Goal: Task Accomplishment & Management: Use online tool/utility

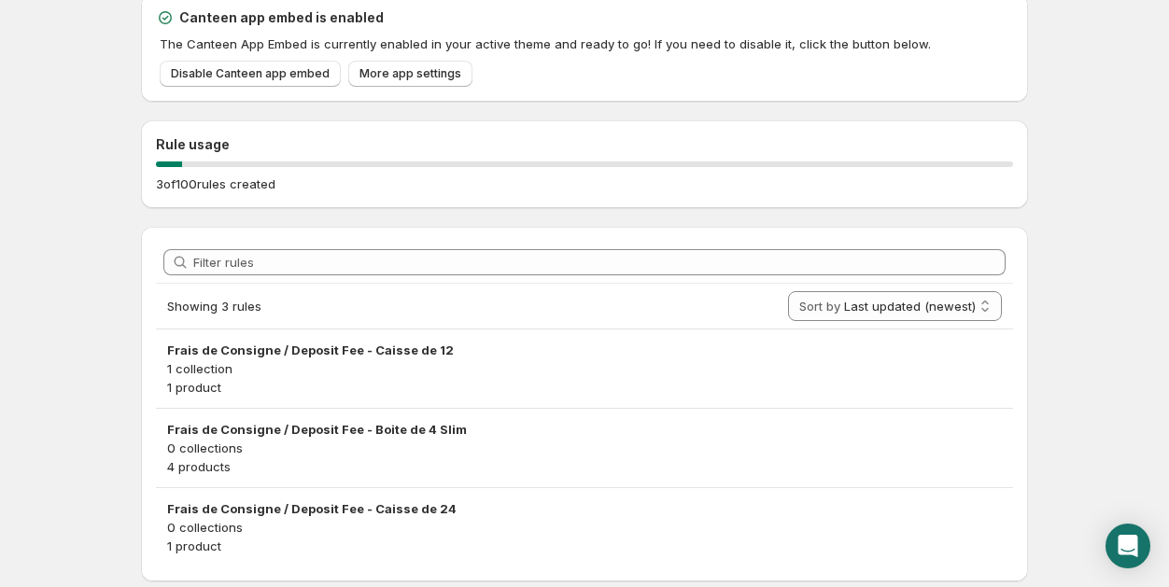
scroll to position [132, 0]
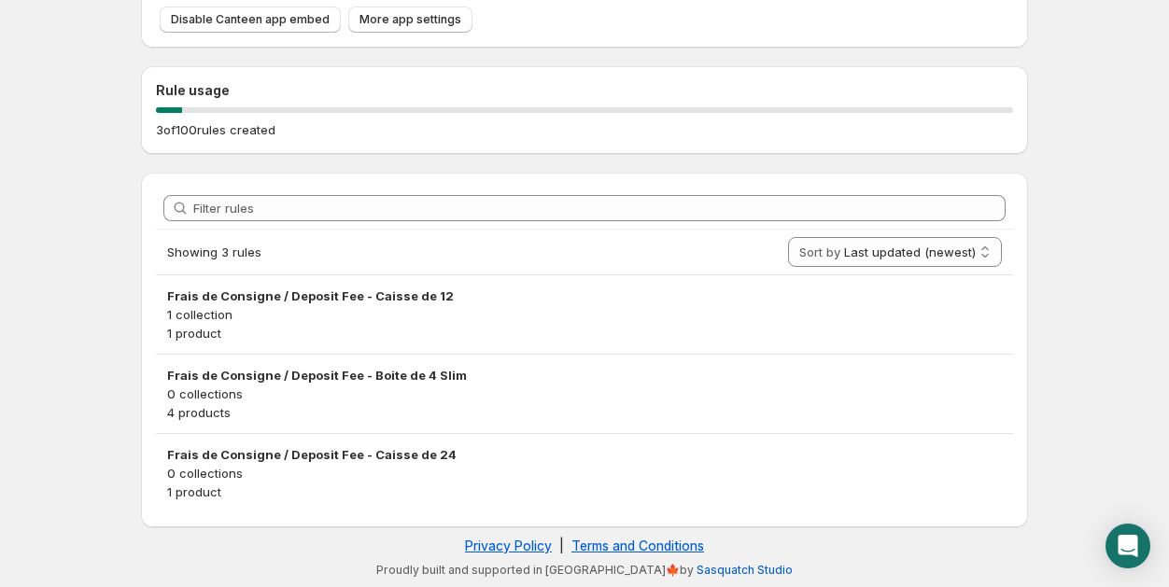
click at [112, 416] on body "Home Help Canteen - deposits and fees. This page is ready Canteen - deposits an…" at bounding box center [584, 161] width 1169 height 587
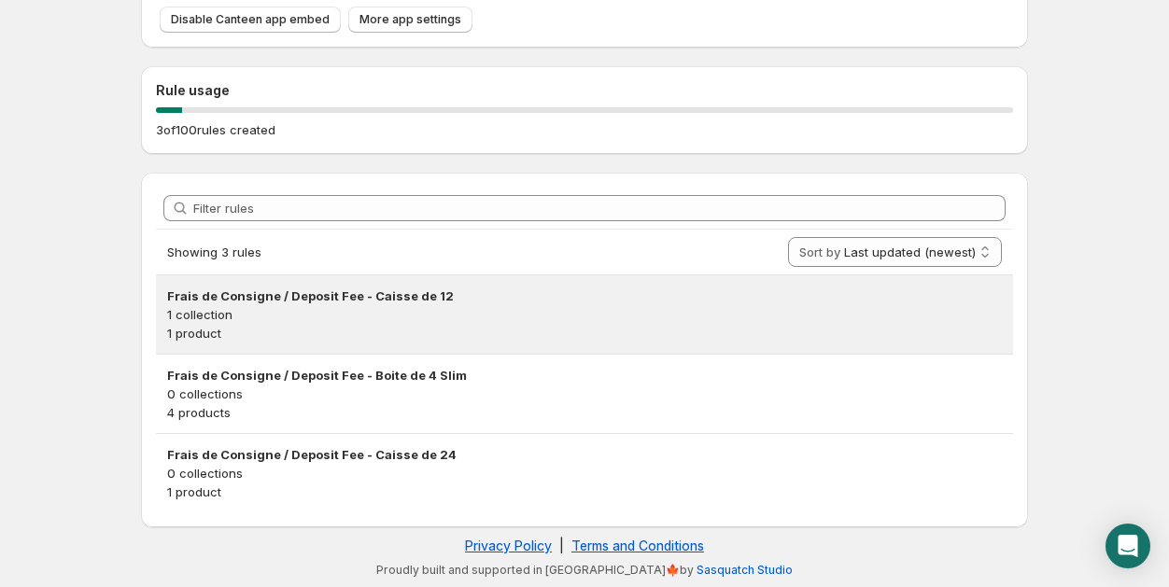
click at [283, 325] on p "1 product" at bounding box center [584, 333] width 835 height 19
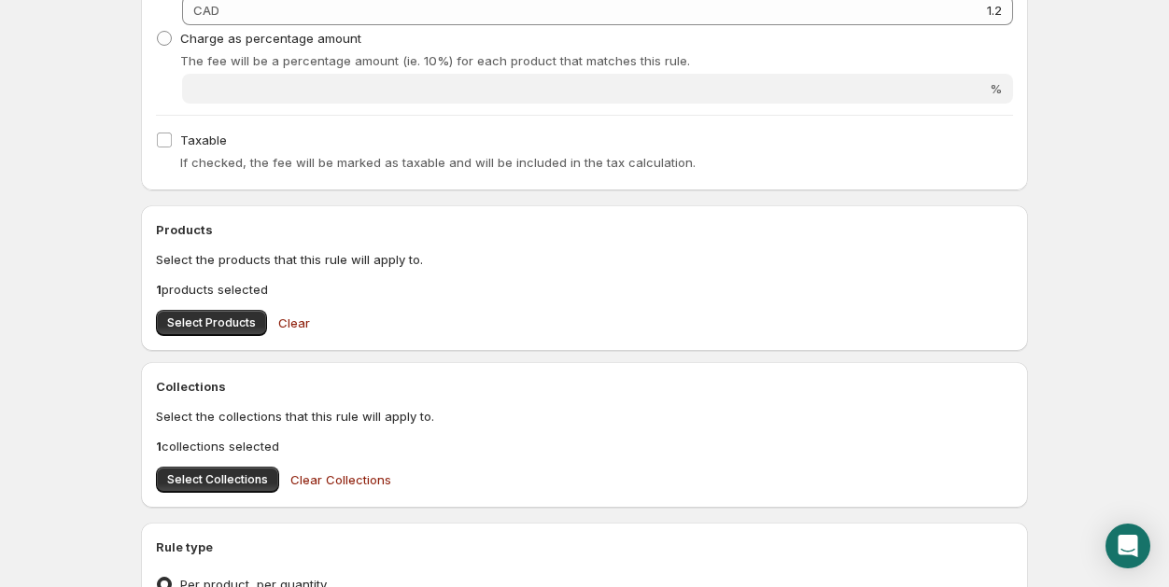
scroll to position [444, 0]
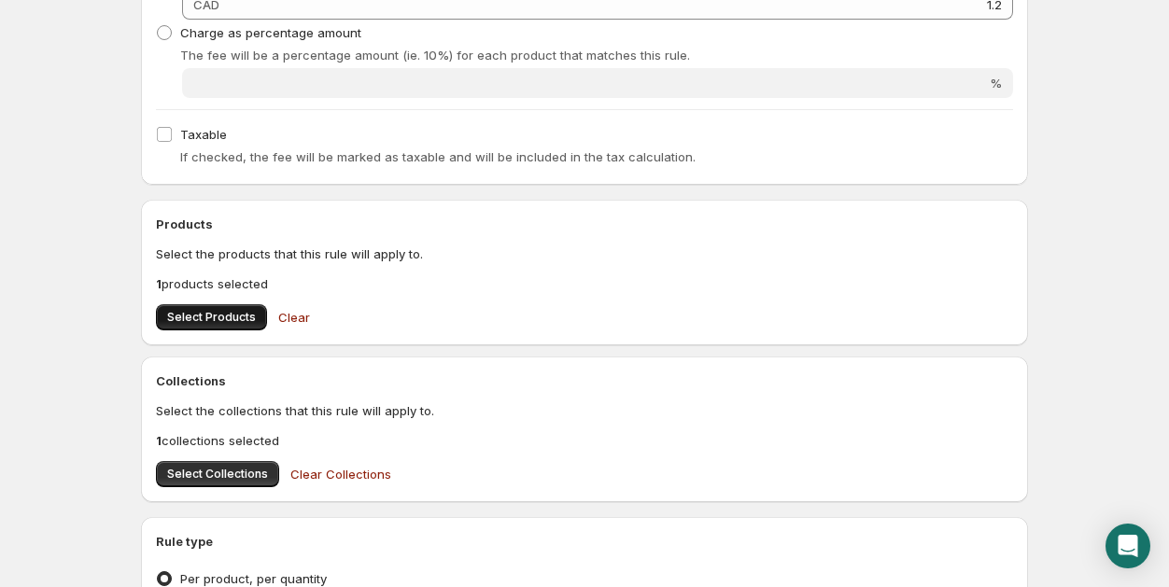
click at [240, 320] on span "Select Products" at bounding box center [211, 317] width 89 height 15
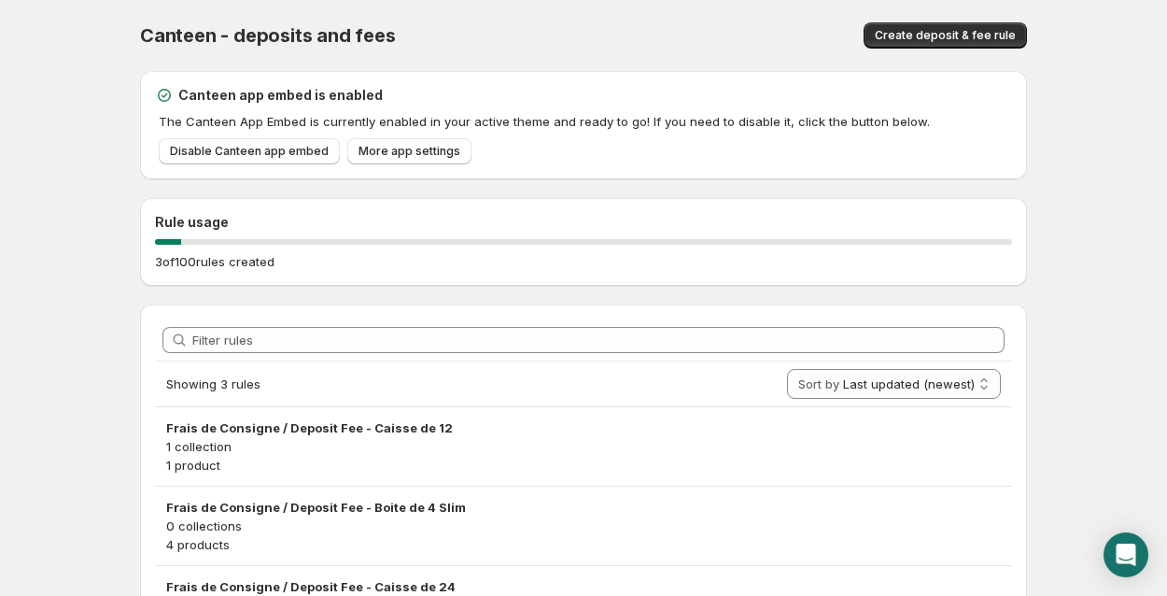
scroll to position [123, 0]
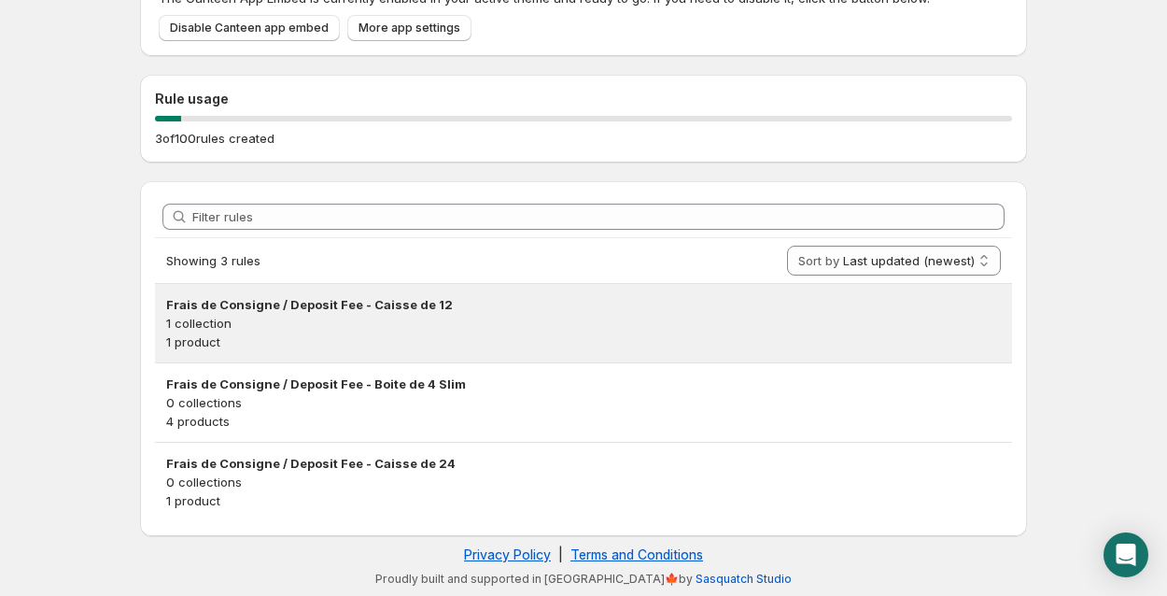
click at [354, 327] on p "1 collection" at bounding box center [583, 323] width 835 height 19
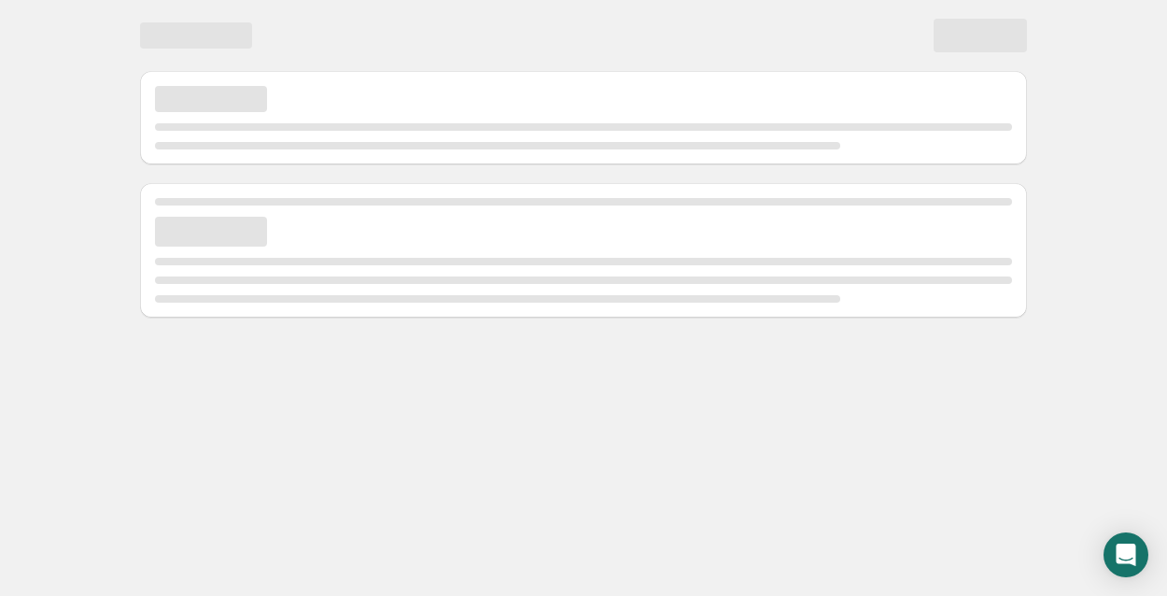
scroll to position [0, 0]
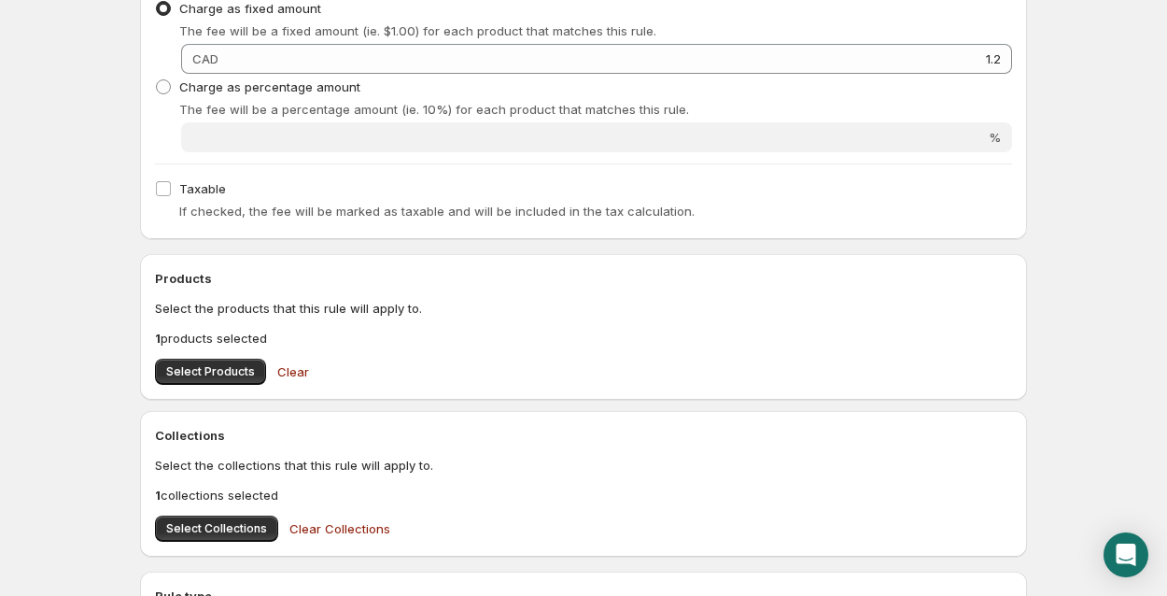
scroll to position [387, 0]
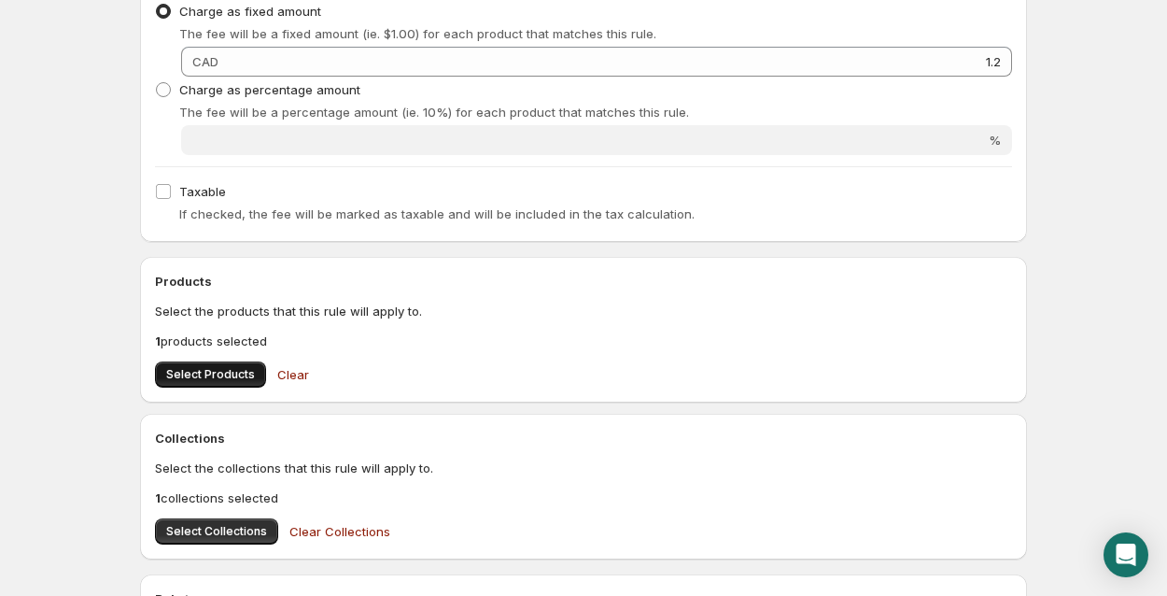
click at [209, 382] on button "Select Products" at bounding box center [210, 374] width 111 height 26
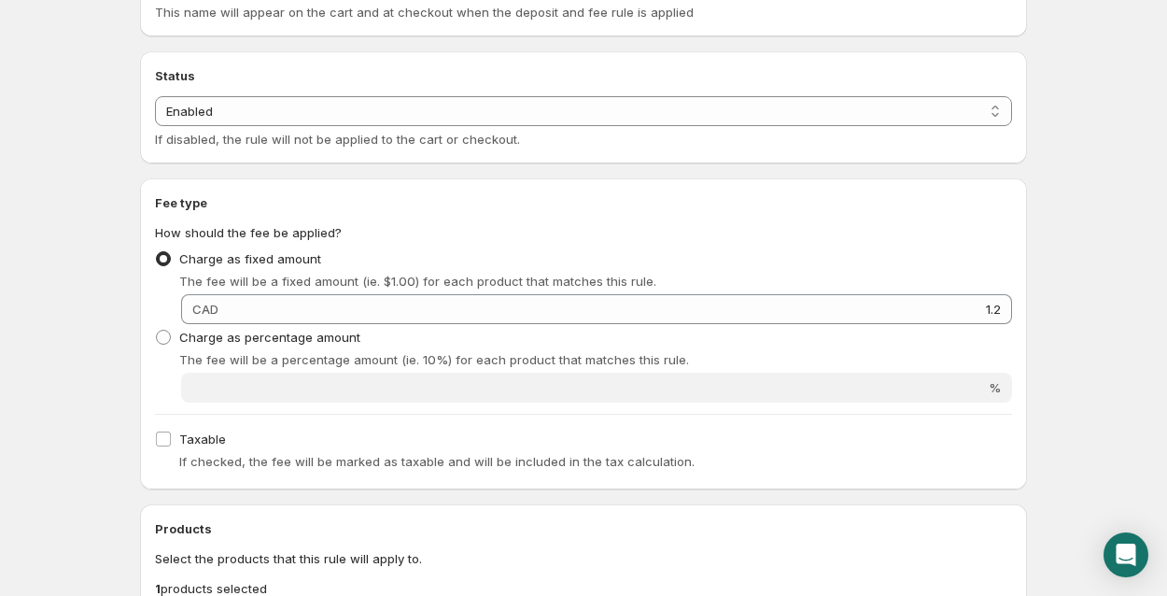
scroll to position [0, 0]
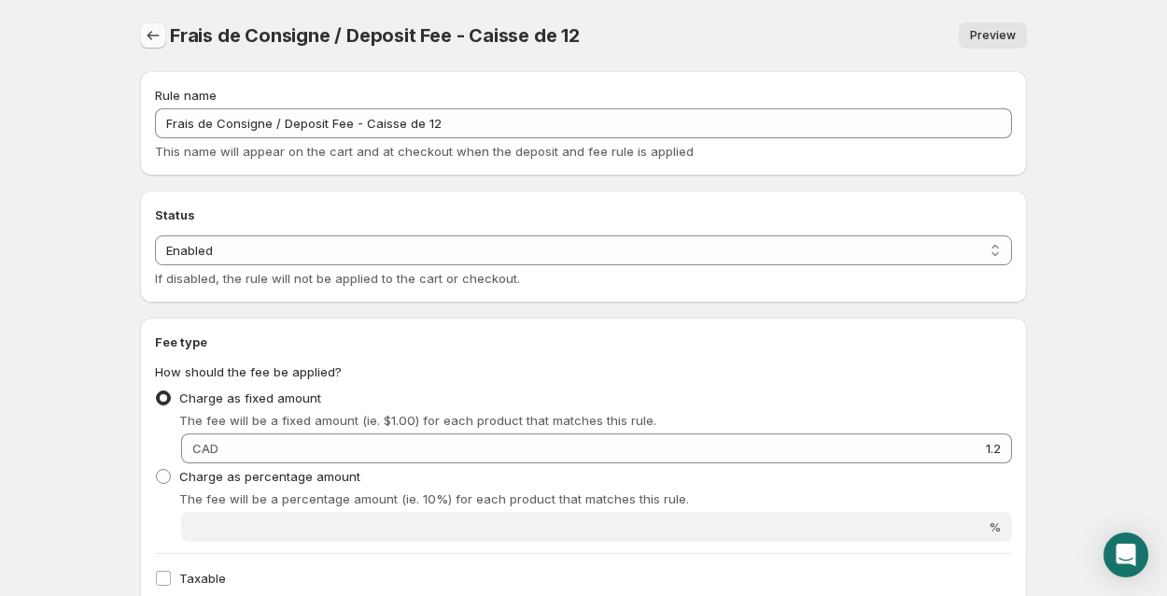
click at [153, 35] on icon "Settings" at bounding box center [153, 35] width 19 height 19
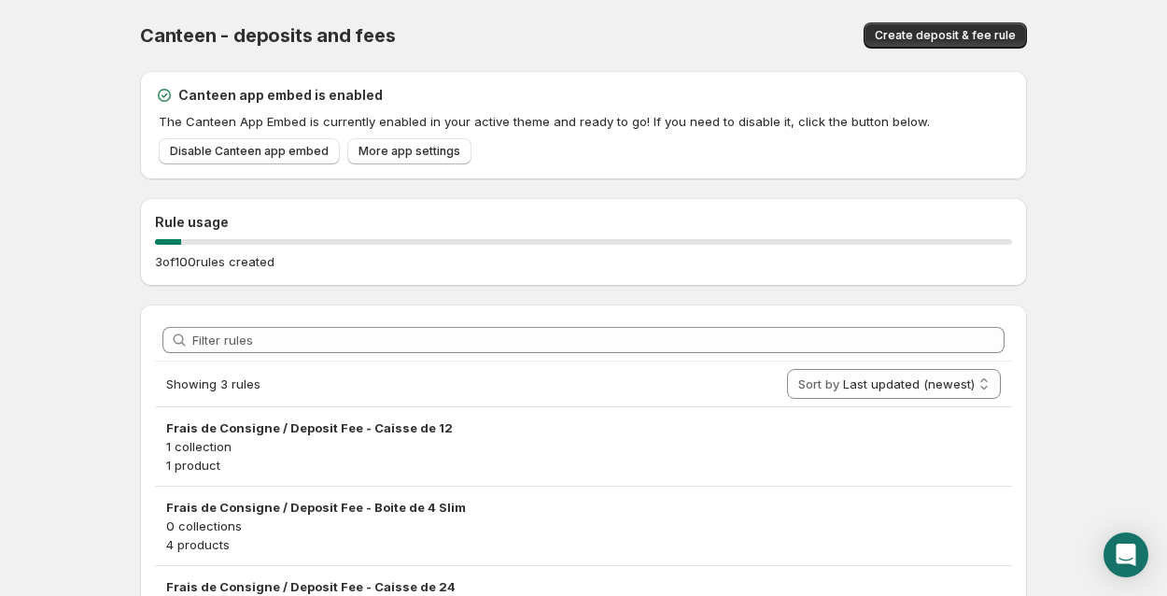
click at [107, 175] on body "Home Help Canteen - deposits and fees. This page is ready Canteen - deposits an…" at bounding box center [583, 298] width 1167 height 596
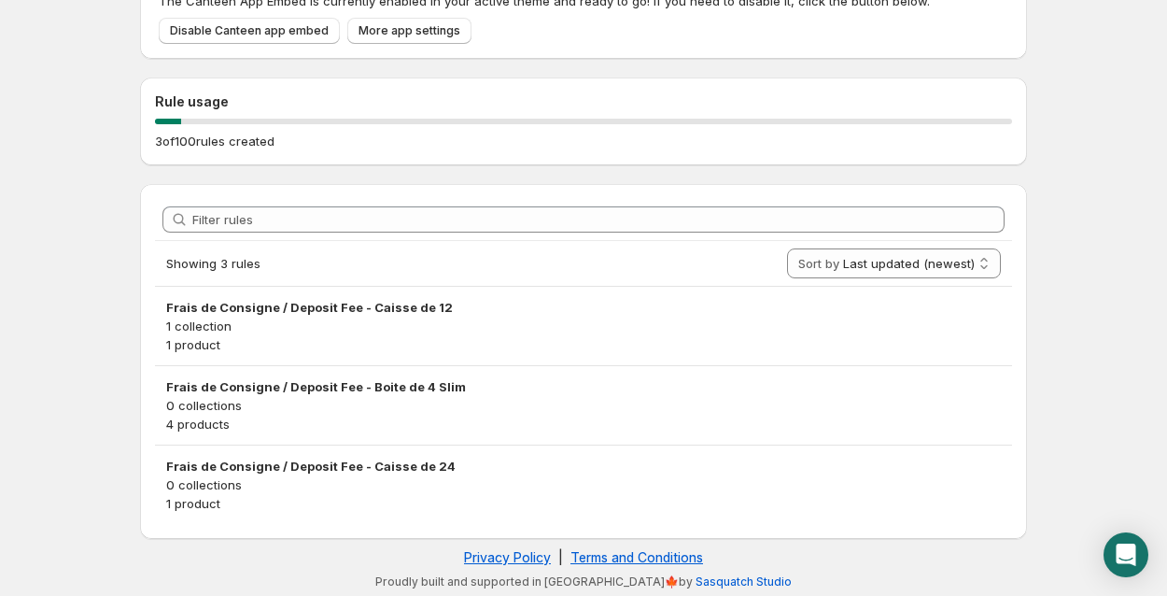
scroll to position [123, 0]
